Goal: Transaction & Acquisition: Purchase product/service

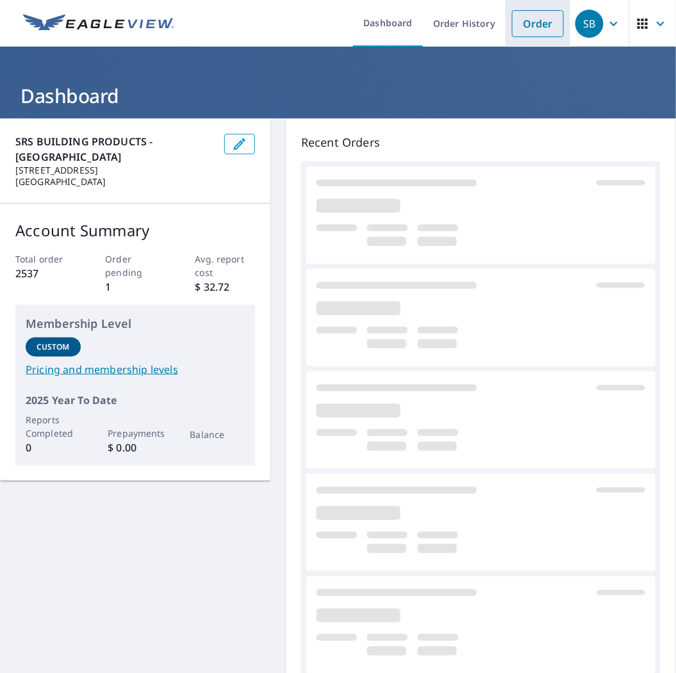
click at [512, 24] on link "Order" at bounding box center [538, 23] width 52 height 27
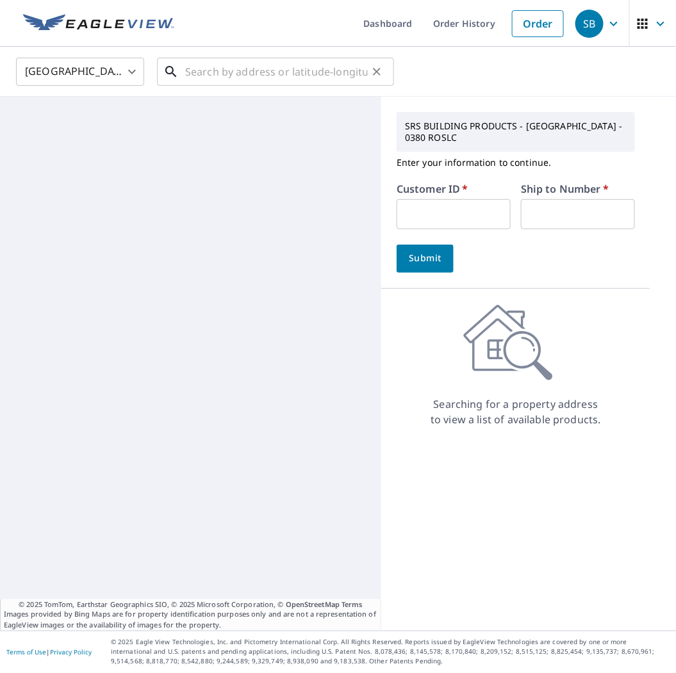
click at [274, 60] on input "text" at bounding box center [276, 72] width 183 height 36
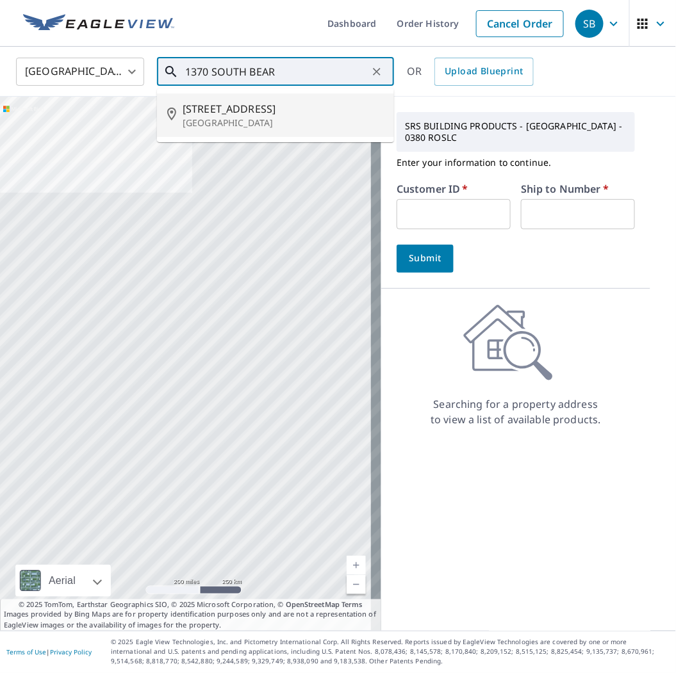
click at [285, 107] on span "[STREET_ADDRESS]" at bounding box center [283, 108] width 201 height 15
type input "[STREET_ADDRESS]"
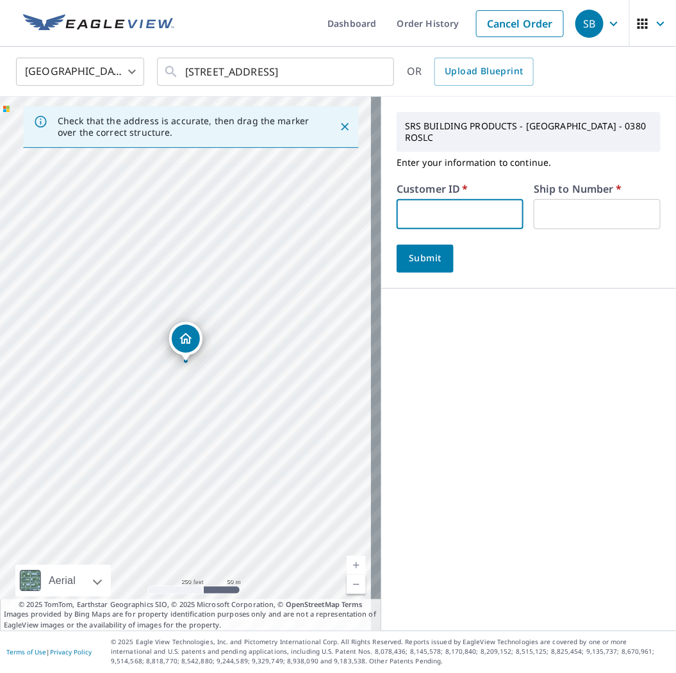
click at [405, 213] on input "text" at bounding box center [459, 214] width 127 height 30
type input "RCKSLDRFGJB"
type input "1"
click at [426, 263] on span "Submit" at bounding box center [425, 258] width 37 height 16
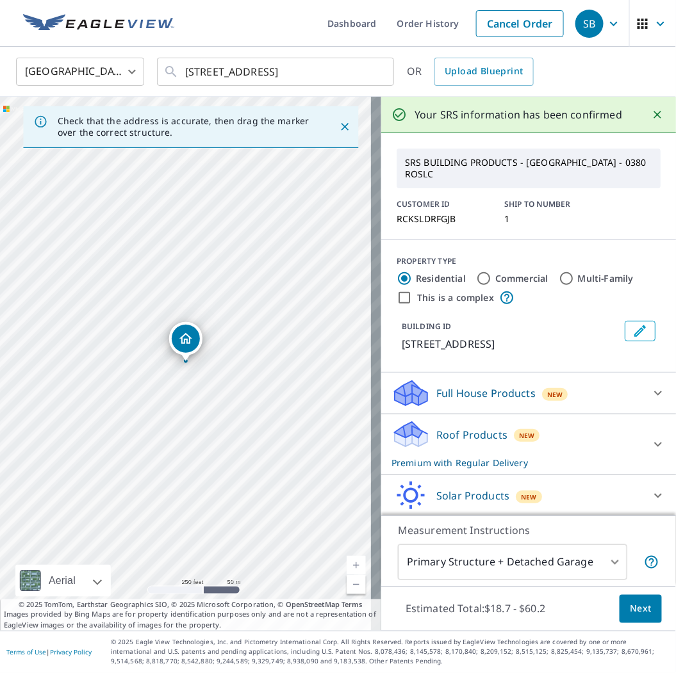
click at [503, 572] on body "SB SB Dashboard Order History Cancel Order SB [GEOGRAPHIC_DATA] [GEOGRAPHIC_DAT…" at bounding box center [338, 336] width 676 height 673
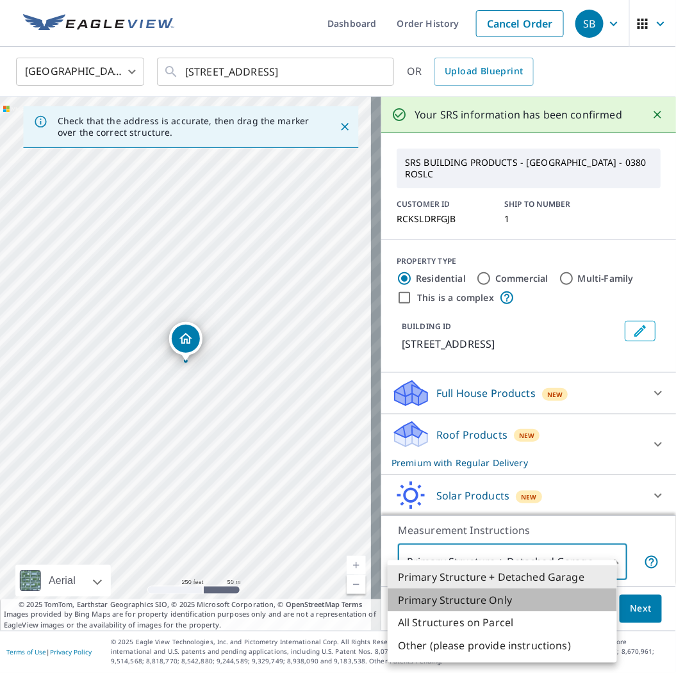
click at [485, 598] on li "Primary Structure Only" at bounding box center [501, 600] width 229 height 23
type input "2"
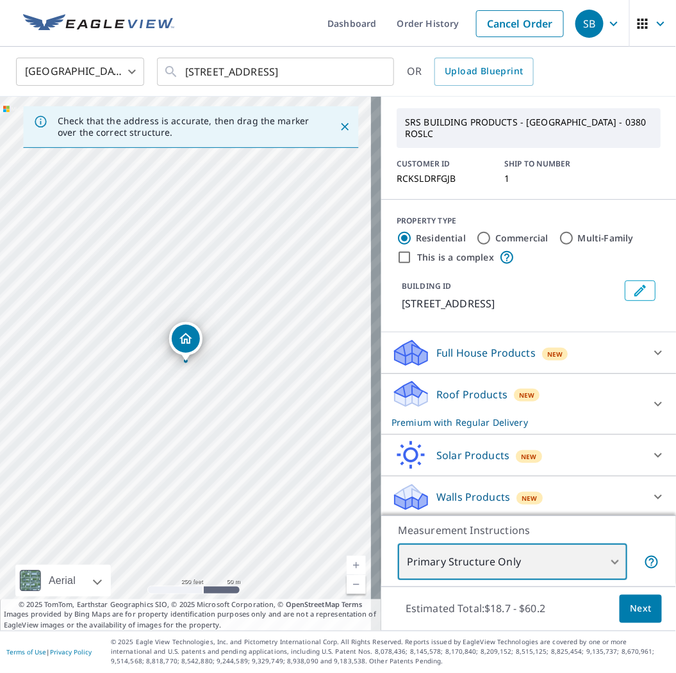
scroll to position [59, 0]
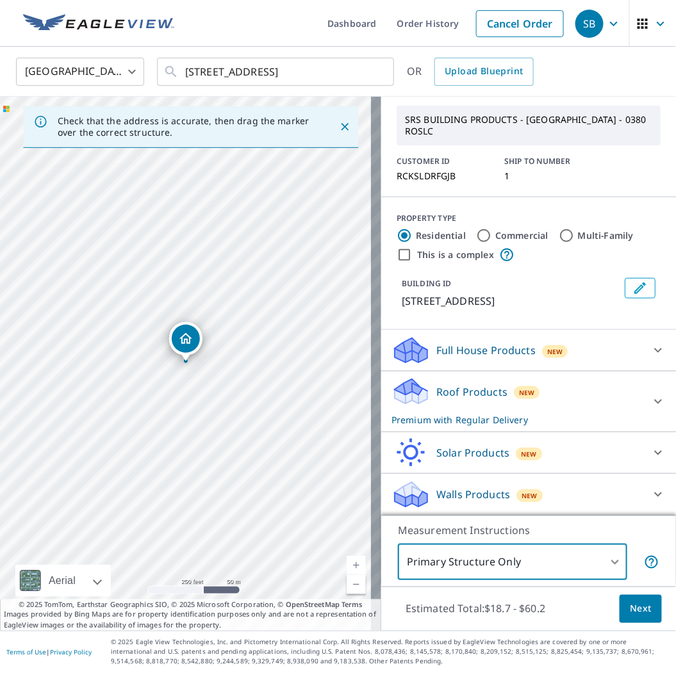
click at [629, 603] on span "Next" at bounding box center [640, 609] width 22 height 16
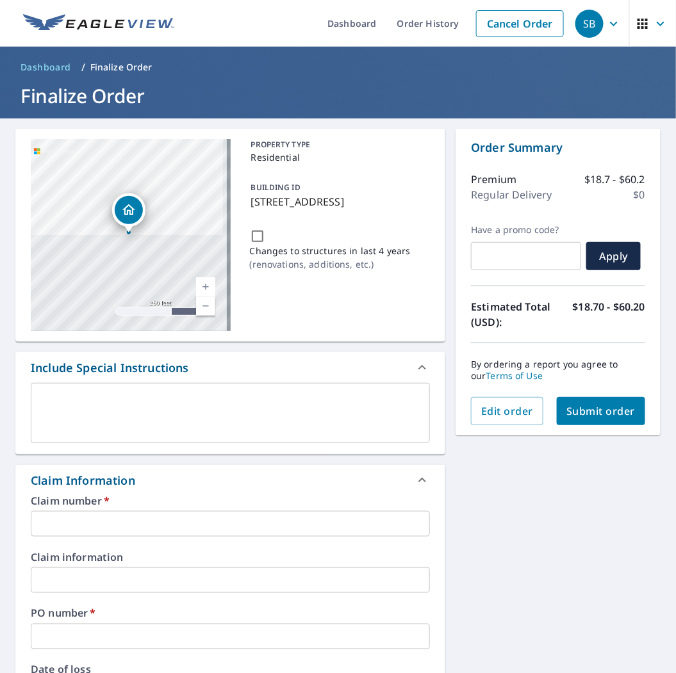
click at [168, 522] on input "text" at bounding box center [230, 524] width 399 height 26
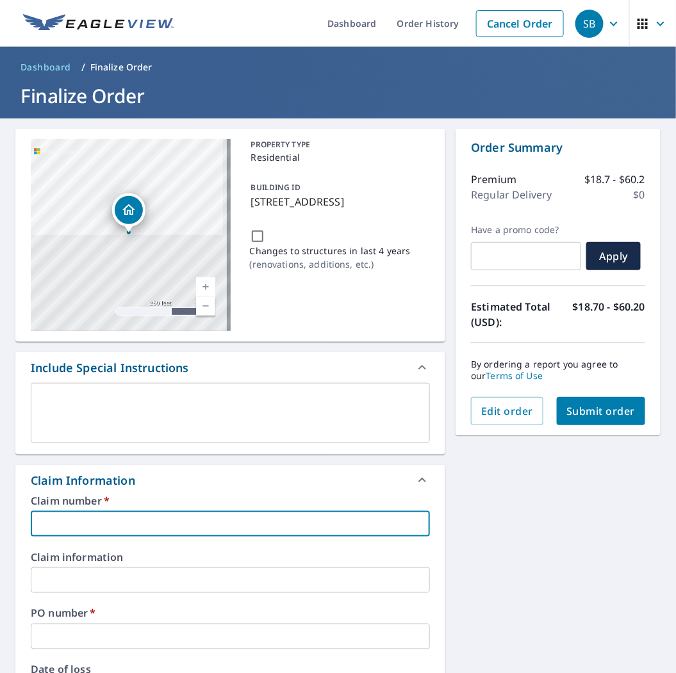
type input "ROCK SOLID"
checkbox input "true"
click at [133, 622] on div "PO number   * ​" at bounding box center [230, 628] width 399 height 41
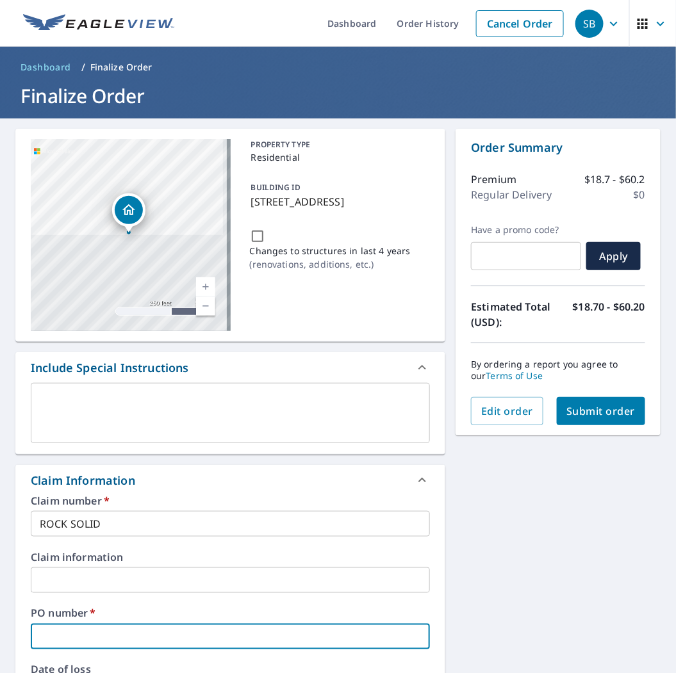
click at [148, 635] on input "text" at bounding box center [230, 637] width 399 height 26
type input "B"
checkbox input "true"
type input "BE"
checkbox input "true"
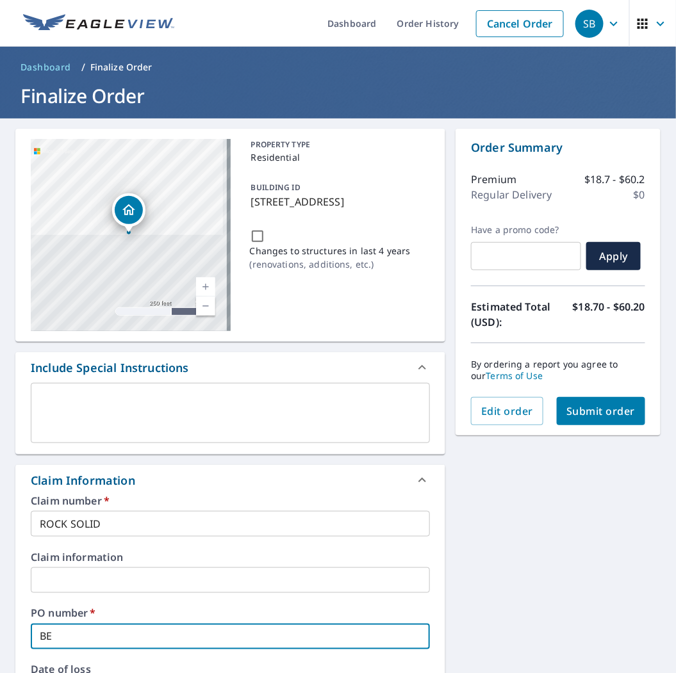
type input "BEA"
checkbox input "true"
type input "BEAR"
checkbox input "true"
type input "[PERSON_NAME]"
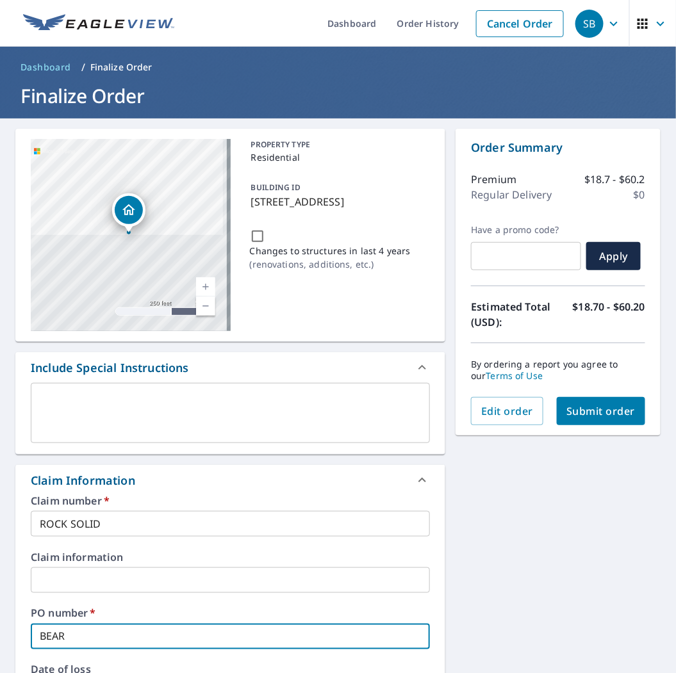
checkbox input "true"
type input "BEARLA"
checkbox input "true"
type input "BEARLAK"
checkbox input "true"
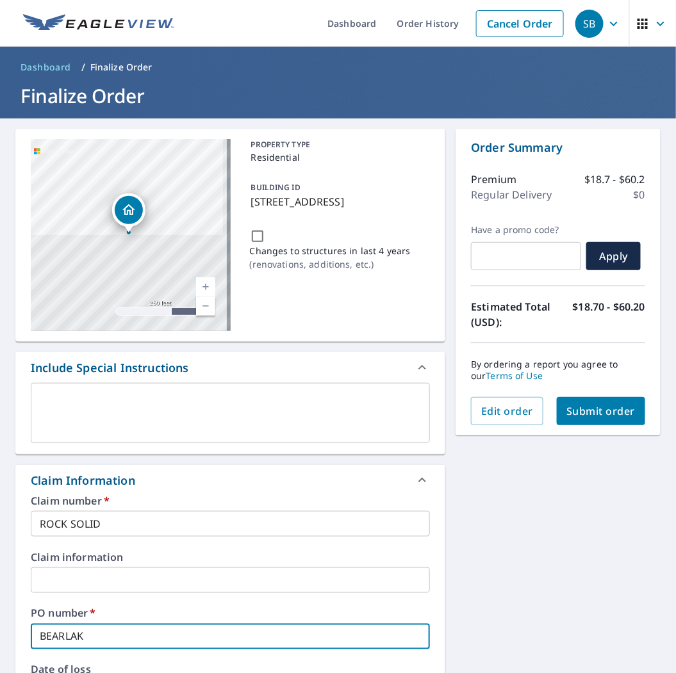
type input "BEARLAKE"
checkbox input "true"
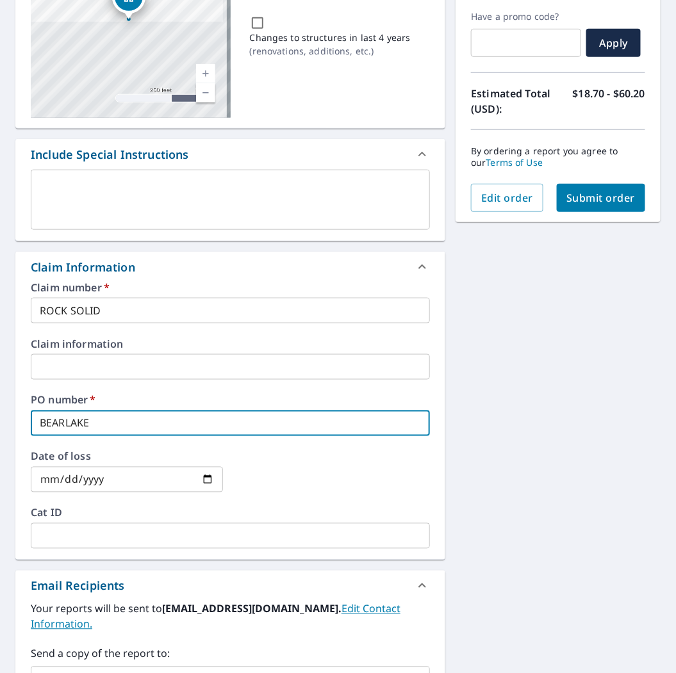
scroll to position [426, 0]
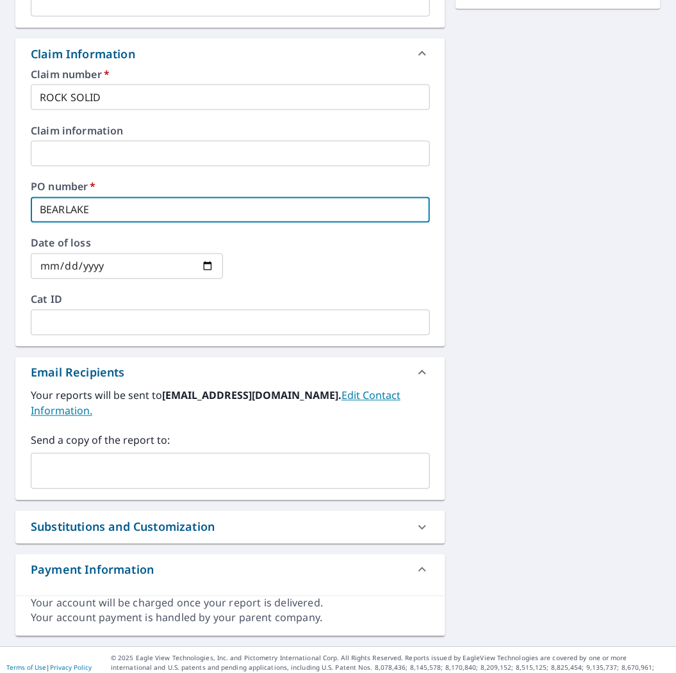
type input "BEARLAKE"
click at [124, 459] on input "text" at bounding box center [221, 471] width 368 height 24
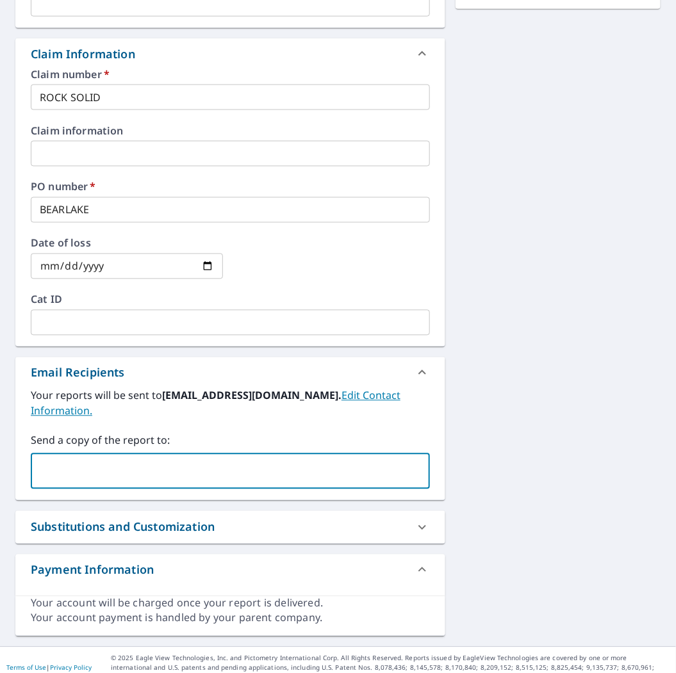
paste input "[PERSON_NAME][EMAIL_ADDRESS][PERSON_NAME][DOMAIN_NAME]"
type input "[PERSON_NAME][EMAIL_ADDRESS][PERSON_NAME][DOMAIN_NAME]"
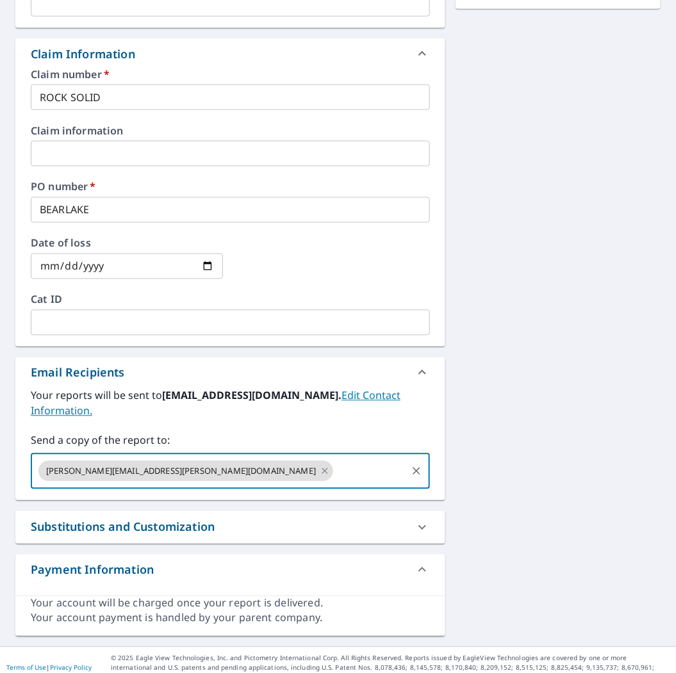
scroll to position [0, 0]
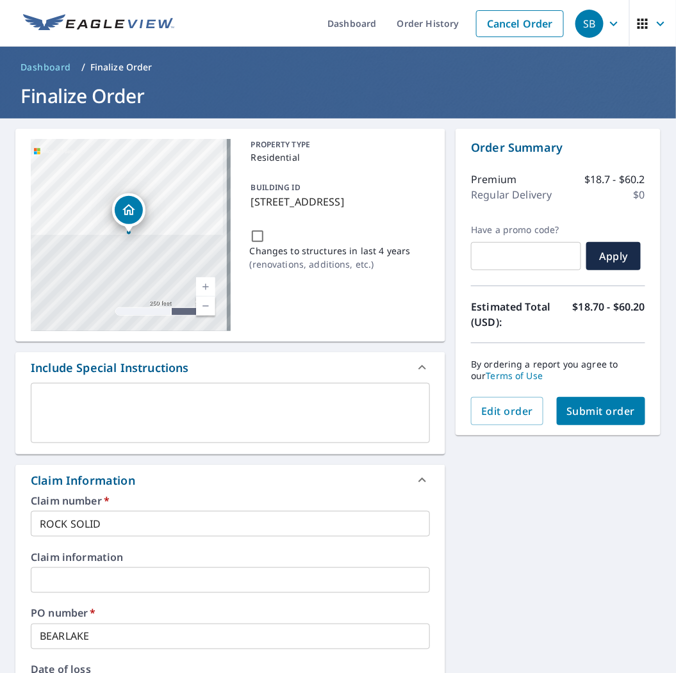
click at [564, 402] on button "Submit order" at bounding box center [600, 411] width 89 height 28
checkbox input "true"
